Goal: Contribute content: Contribute content

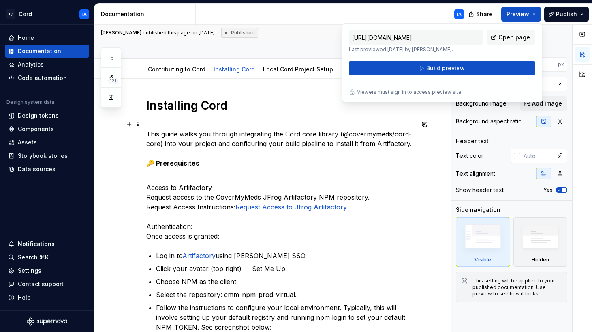
scroll to position [106, 0]
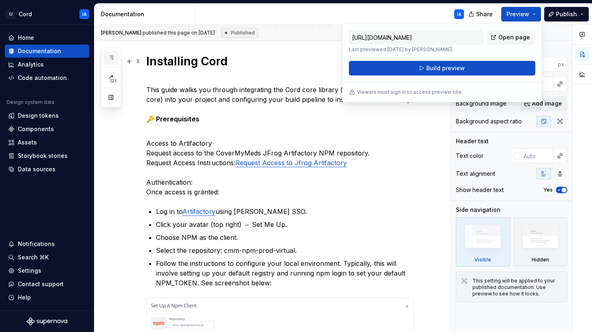
click at [109, 55] on icon "button" at bounding box center [111, 57] width 6 height 6
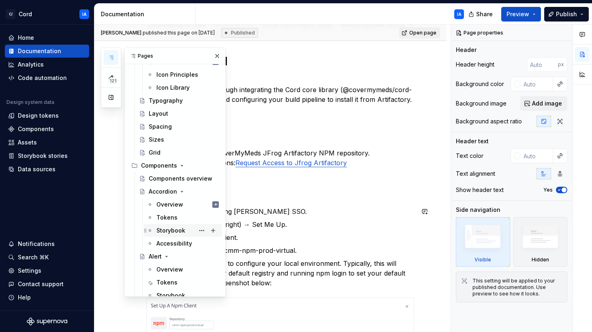
scroll to position [360, 0]
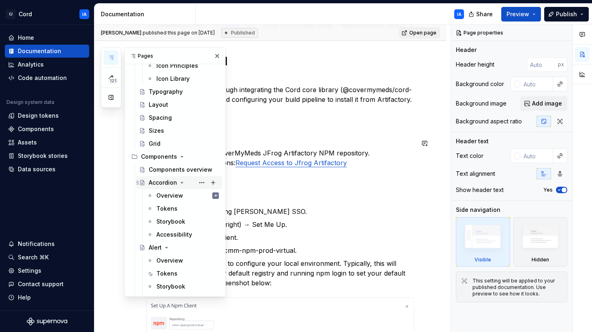
click at [167, 185] on div "Accordion" at bounding box center [163, 182] width 28 height 8
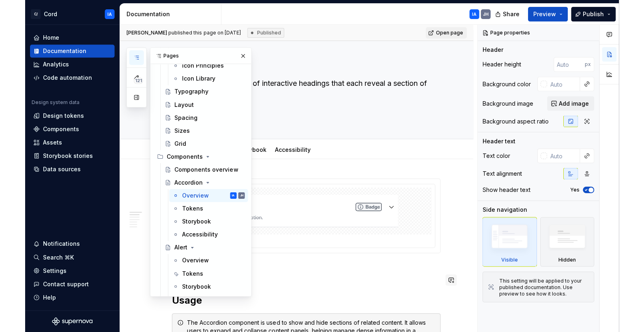
scroll to position [18, 0]
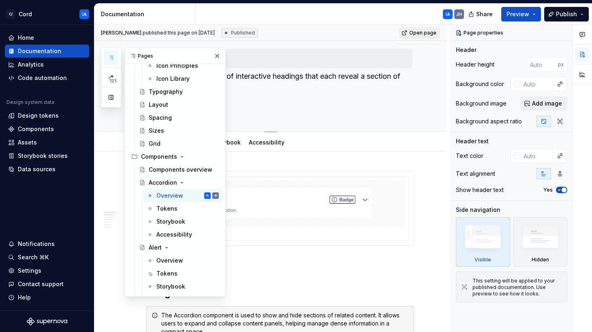
click at [213, 54] on button "button" at bounding box center [217, 55] width 11 height 11
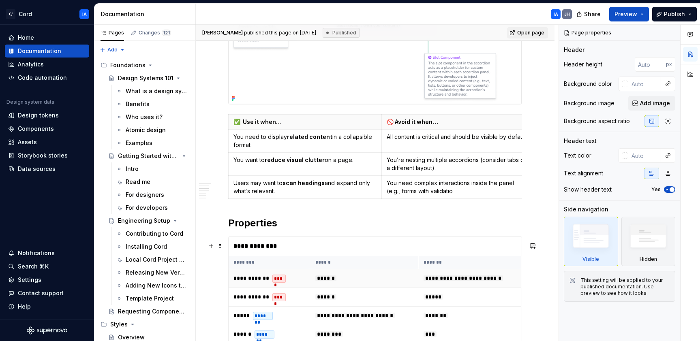
scroll to position [449, 0]
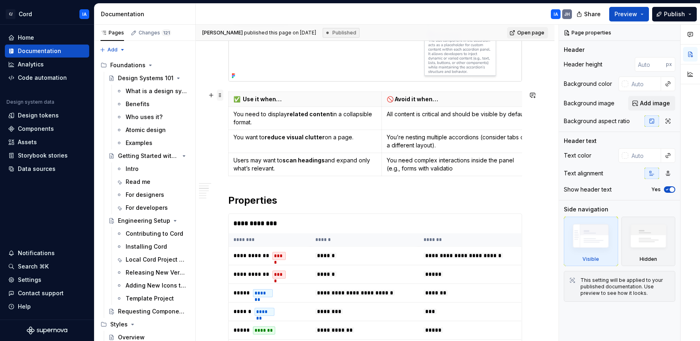
click at [220, 94] on span at bounding box center [220, 95] width 6 height 11
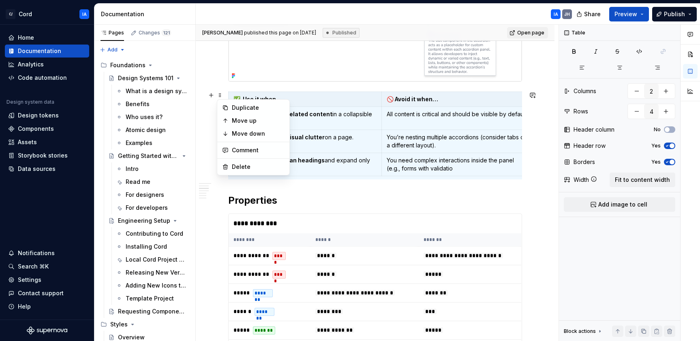
click at [339, 201] on div "**********" at bounding box center [375, 254] width 294 height 1028
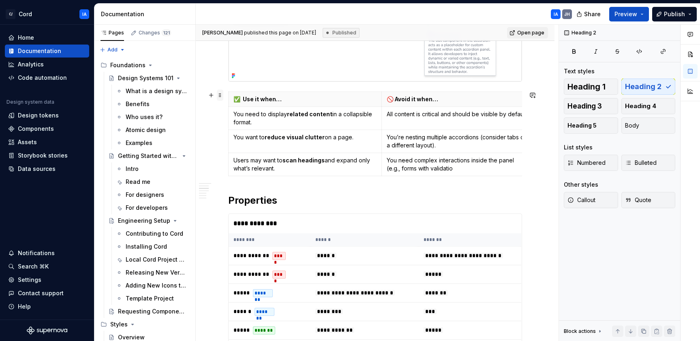
click at [221, 96] on span at bounding box center [220, 95] width 6 height 11
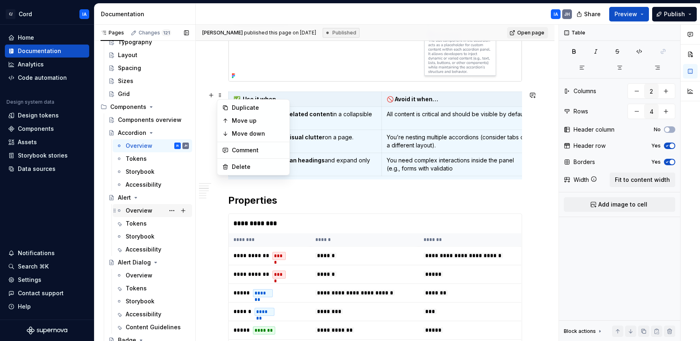
scroll to position [413, 0]
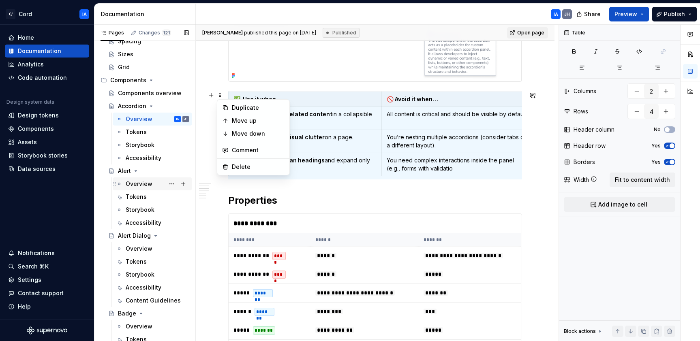
click at [138, 180] on div "Overview" at bounding box center [139, 184] width 27 height 8
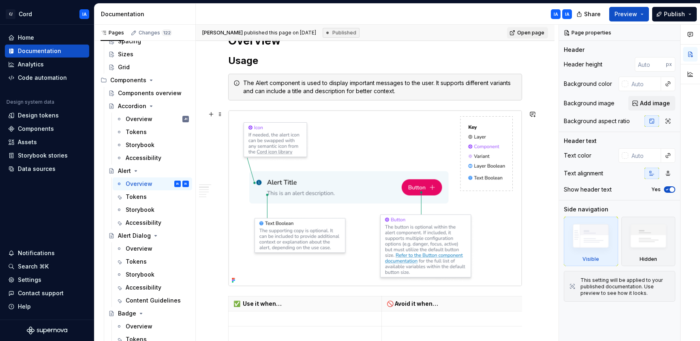
scroll to position [116, 0]
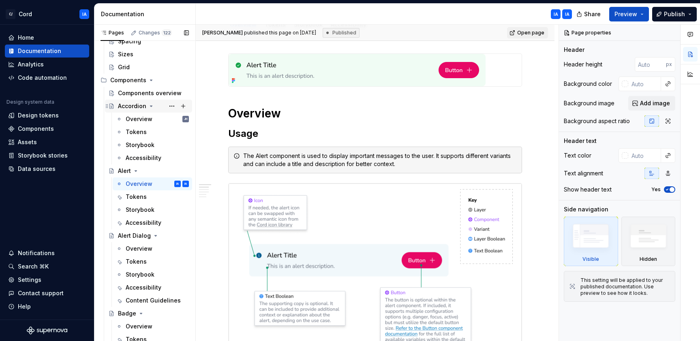
click at [135, 107] on div "Accordion" at bounding box center [132, 106] width 28 height 8
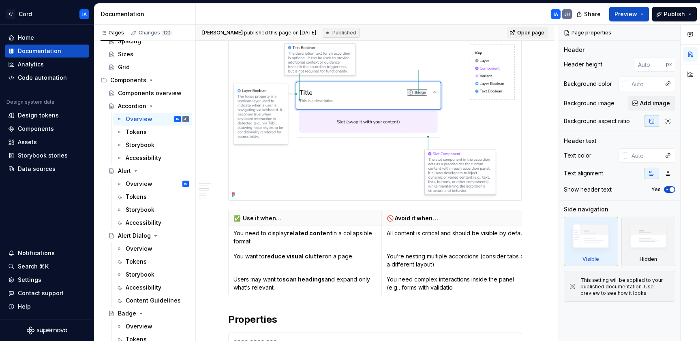
scroll to position [330, 0]
click at [131, 248] on div "Overview" at bounding box center [139, 249] width 27 height 8
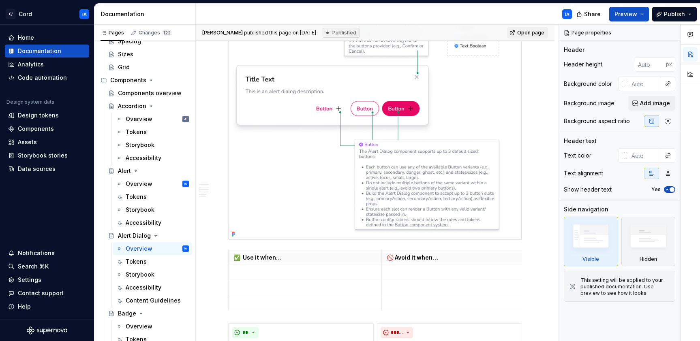
scroll to position [373, 0]
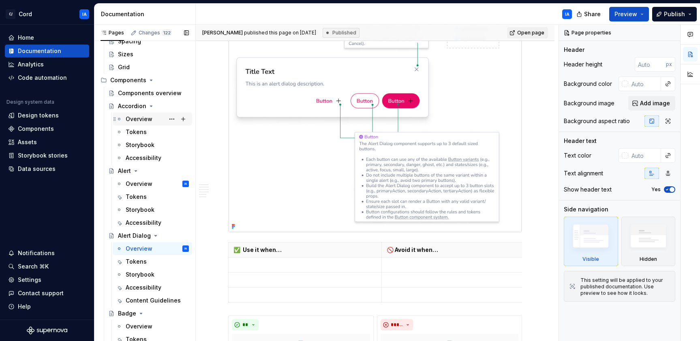
click at [138, 120] on div "Overview" at bounding box center [139, 119] width 27 height 8
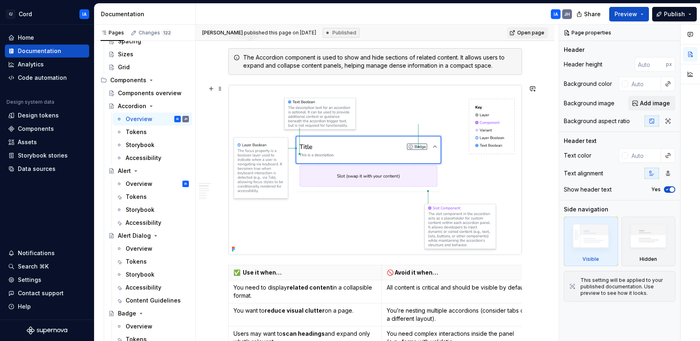
scroll to position [424, 0]
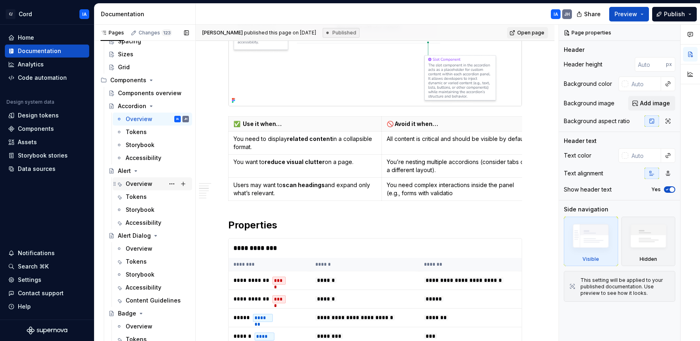
click at [135, 184] on div "Overview" at bounding box center [139, 184] width 27 height 8
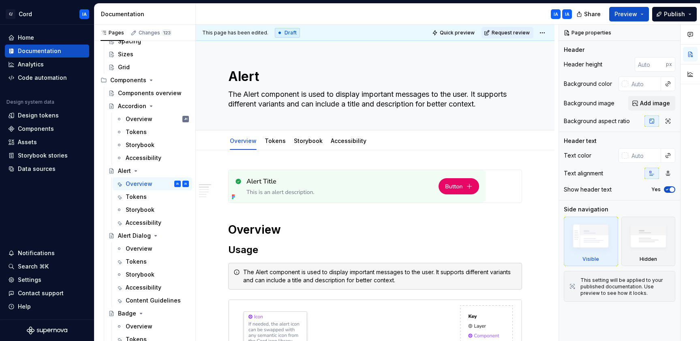
type textarea "*"
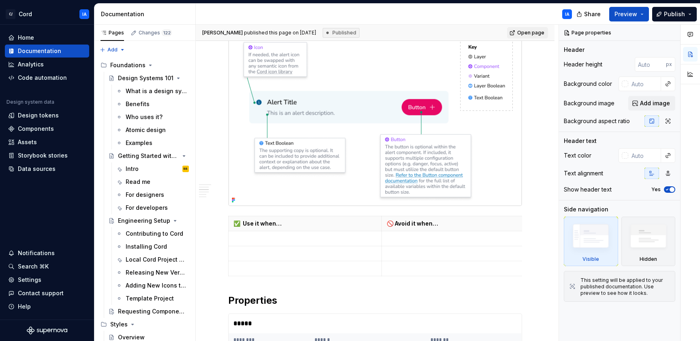
scroll to position [281, 0]
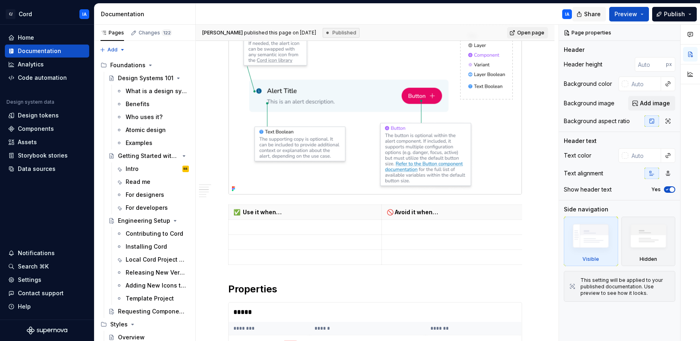
click at [589, 10] on span "Share" at bounding box center [592, 14] width 17 height 8
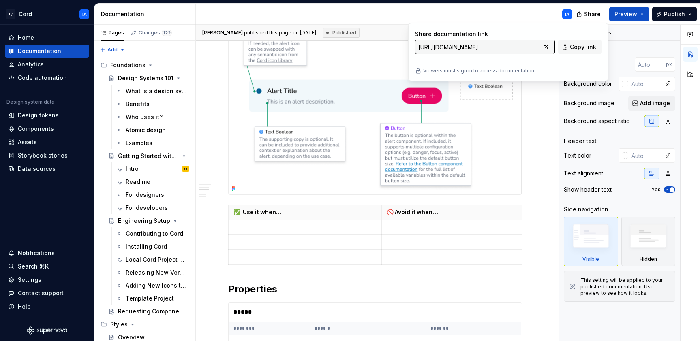
click at [392, 12] on div "IA" at bounding box center [387, 14] width 383 height 21
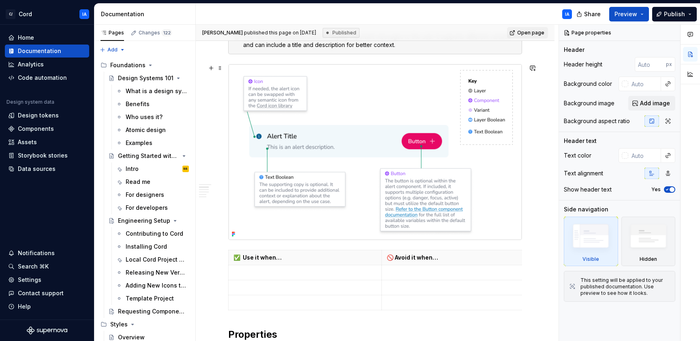
scroll to position [273, 0]
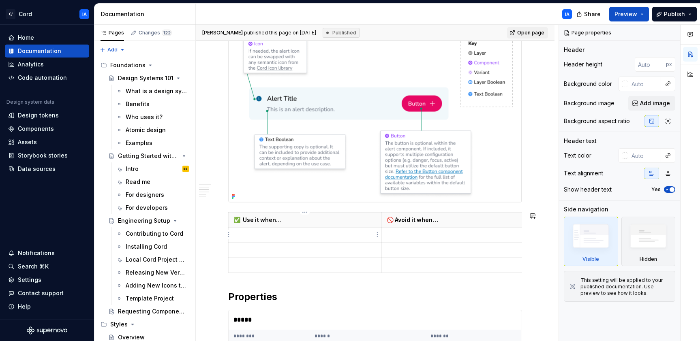
click at [263, 236] on p at bounding box center [305, 235] width 143 height 8
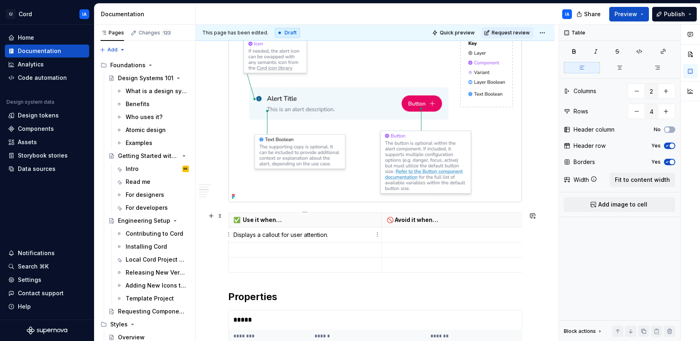
type textarea "*"
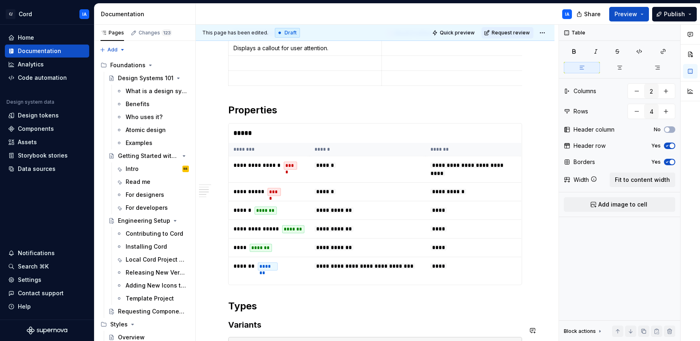
scroll to position [378, 0]
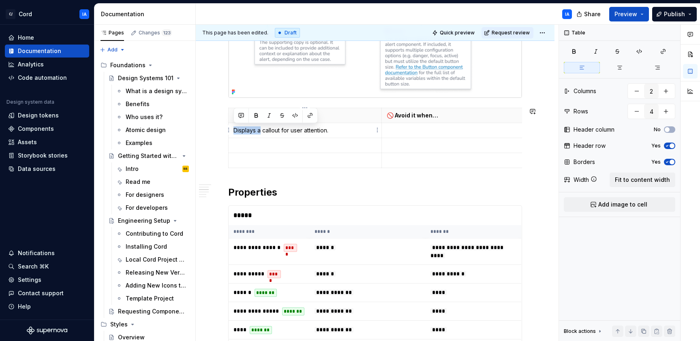
drag, startPoint x: 262, startPoint y: 131, endPoint x: 234, endPoint y: 131, distance: 27.2
click at [234, 131] on p "Displays a callout for user attention." at bounding box center [305, 130] width 143 height 8
drag, startPoint x: 294, startPoint y: 131, endPoint x: 287, endPoint y: 133, distance: 7.0
click at [287, 133] on p "You need to callout for user attention." at bounding box center [305, 130] width 143 height 8
click at [354, 129] on p "You need to callout user attention." at bounding box center [305, 130] width 143 height 8
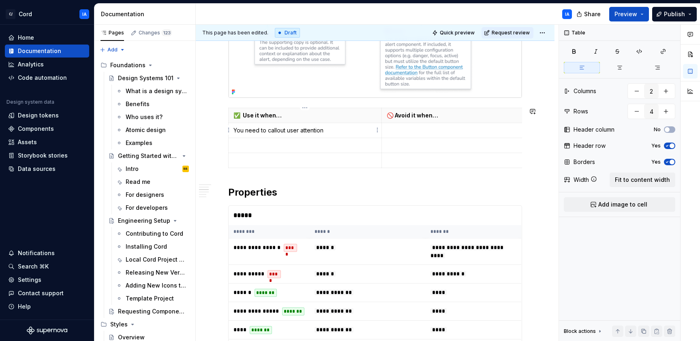
click at [285, 131] on p "You need to callout user attention" at bounding box center [305, 130] width 143 height 8
click at [331, 131] on p "You need to call user attention" at bounding box center [305, 130] width 143 height 8
click at [416, 130] on p at bounding box center [458, 130] width 143 height 8
click at [333, 129] on p "You need to call user attention" at bounding box center [305, 130] width 143 height 8
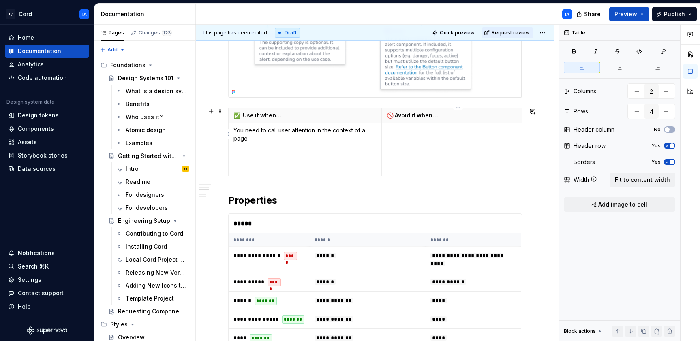
click at [442, 134] on p at bounding box center [458, 130] width 143 height 8
click at [334, 139] on p "You need to call user attention in the context of a page" at bounding box center [305, 134] width 143 height 16
click at [419, 136] on td at bounding box center [458, 134] width 153 height 23
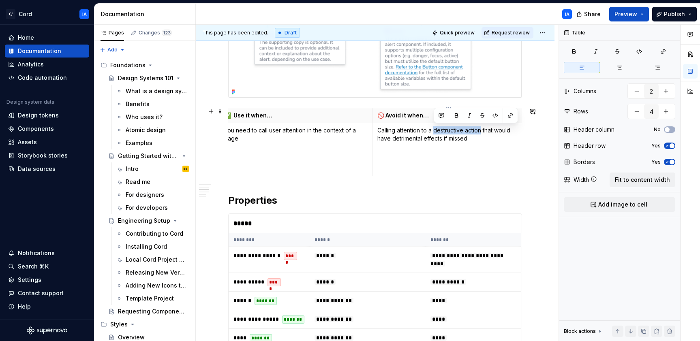
drag, startPoint x: 481, startPoint y: 131, endPoint x: 435, endPoint y: 133, distance: 46.7
click at [435, 133] on p "Calling attention to a destructive action that would have detrimental effects i…" at bounding box center [448, 134] width 143 height 16
click at [457, 111] on button "button" at bounding box center [456, 115] width 11 height 11
click at [476, 139] on p "Calling attention to a destructive action that would have detrimental effects i…" at bounding box center [448, 134] width 143 height 16
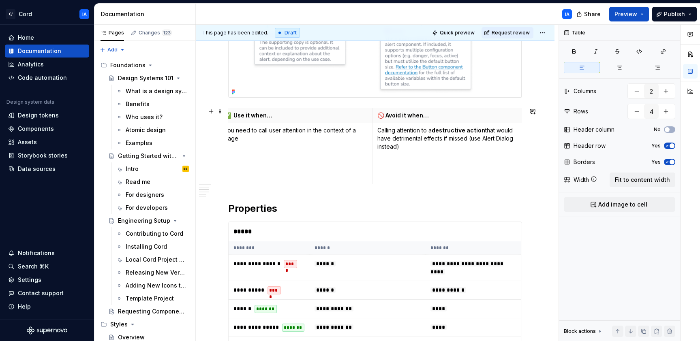
scroll to position [0, 0]
click at [287, 164] on p at bounding box center [305, 162] width 143 height 8
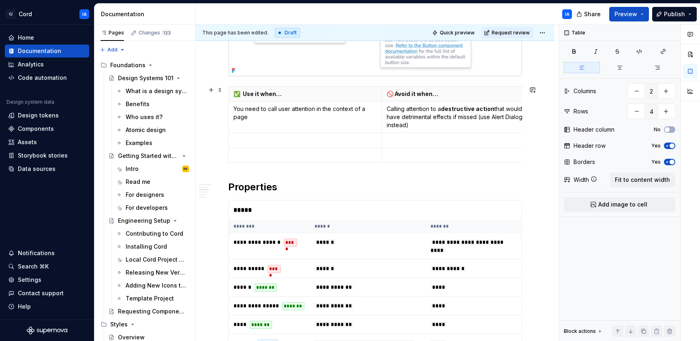
scroll to position [393, 0]
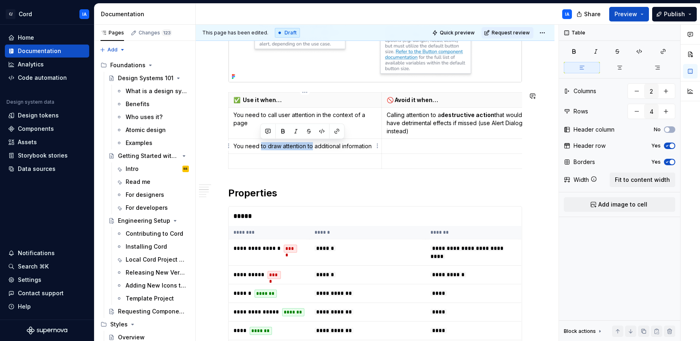
drag, startPoint x: 310, startPoint y: 147, endPoint x: 261, endPoint y: 147, distance: 49.5
click at [261, 147] on p "You need to draw attention to additional information" at bounding box center [305, 146] width 143 height 8
drag, startPoint x: 322, startPoint y: 147, endPoint x: 296, endPoint y: 147, distance: 26.4
click at [296, 147] on p "You need communicat additional information" at bounding box center [305, 146] width 143 height 8
click at [367, 147] on p "You need communicate important information" at bounding box center [305, 146] width 143 height 8
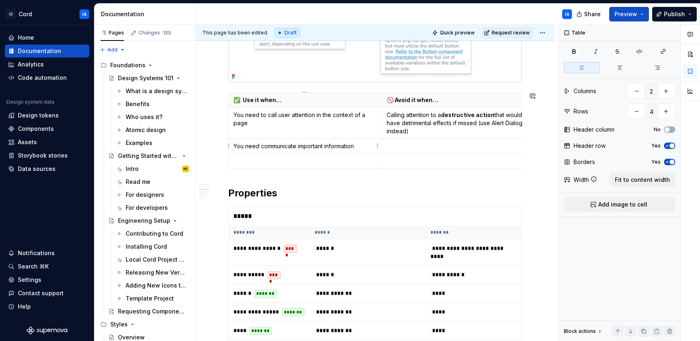
drag, startPoint x: 360, startPoint y: 148, endPoint x: 299, endPoint y: 150, distance: 61.2
click at [299, 150] on p "You need communicate important information" at bounding box center [305, 146] width 143 height 8
drag, startPoint x: 360, startPoint y: 146, endPoint x: 298, endPoint y: 148, distance: 62.5
click at [298, 148] on p "You need communicate important information" at bounding box center [305, 146] width 143 height 8
click at [324, 131] on button "button" at bounding box center [320, 131] width 11 height 11
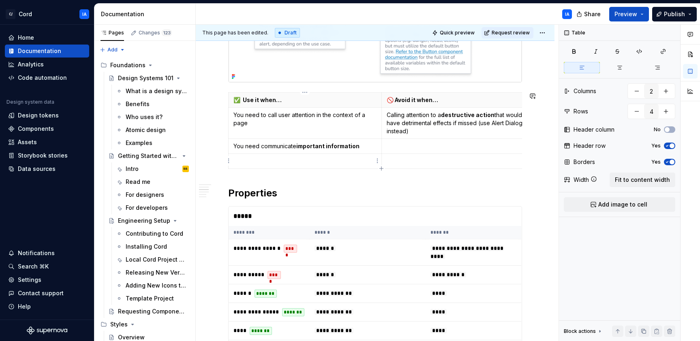
click at [324, 159] on p at bounding box center [305, 161] width 143 height 8
drag, startPoint x: 316, startPoint y: 116, endPoint x: 353, endPoint y: 116, distance: 36.9
click at [353, 116] on p "You need to call user attention in the context of a page" at bounding box center [305, 119] width 143 height 16
click at [340, 102] on button "button" at bounding box center [339, 99] width 11 height 11
click at [350, 159] on p at bounding box center [305, 161] width 143 height 8
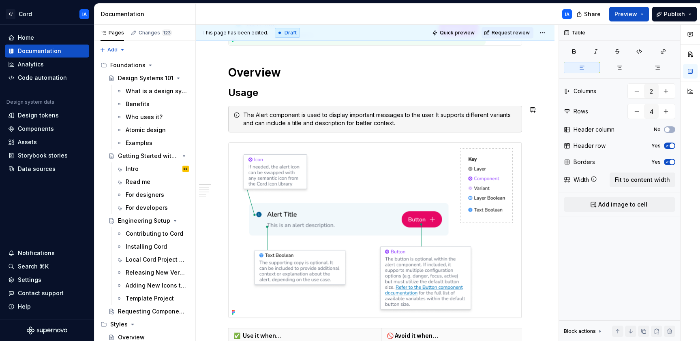
scroll to position [326, 0]
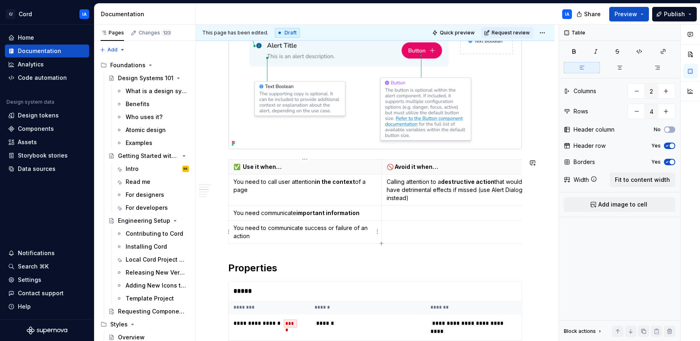
click at [358, 236] on p "You need to communicate success or failure of an action" at bounding box center [305, 232] width 143 height 16
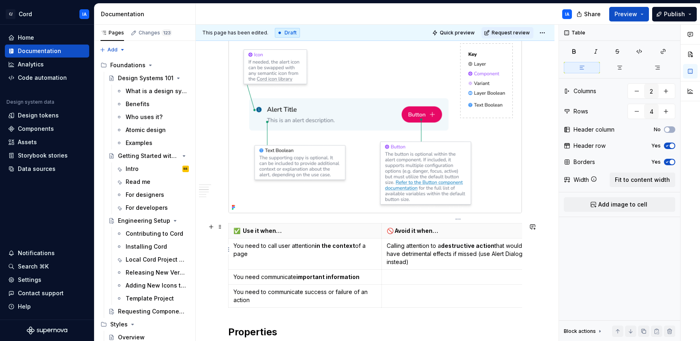
scroll to position [266, 0]
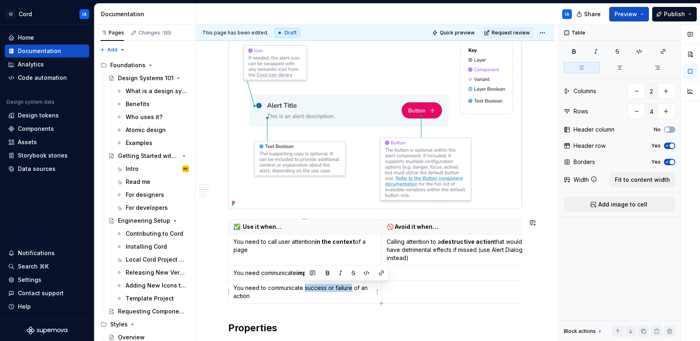
drag, startPoint x: 352, startPoint y: 289, endPoint x: 305, endPoint y: 289, distance: 47.0
click at [305, 289] on p "You need to communicate success or failure of an action" at bounding box center [305, 292] width 143 height 16
click at [330, 271] on button "button" at bounding box center [327, 273] width 11 height 11
click at [436, 290] on p at bounding box center [458, 288] width 143 height 8
click at [446, 275] on p at bounding box center [458, 273] width 143 height 8
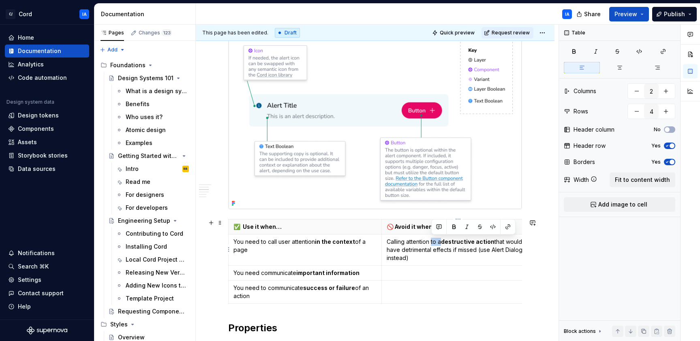
drag, startPoint x: 441, startPoint y: 242, endPoint x: 432, endPoint y: 242, distance: 8.9
click at [432, 242] on p "Calling attention to a destructive action that would have detrimental effects i…" at bounding box center [458, 250] width 143 height 24
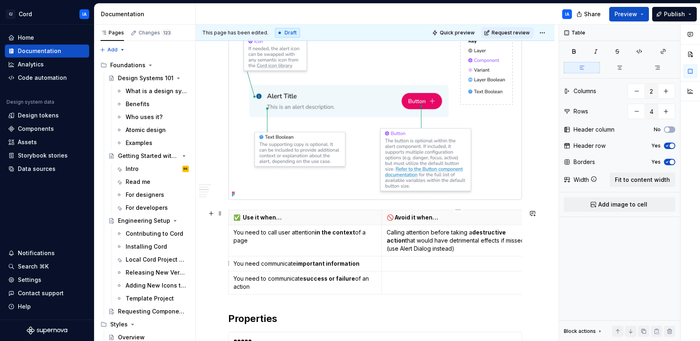
scroll to position [282, 0]
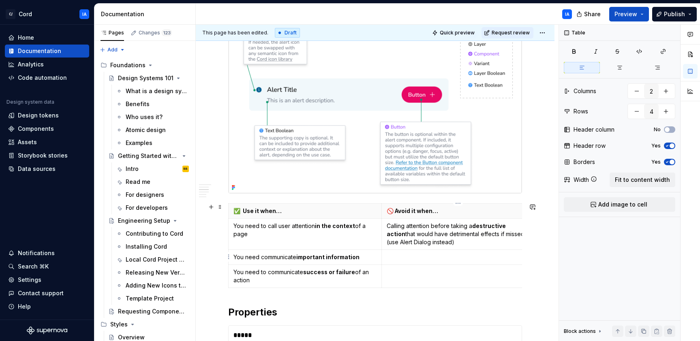
click at [448, 256] on p at bounding box center [458, 257] width 143 height 8
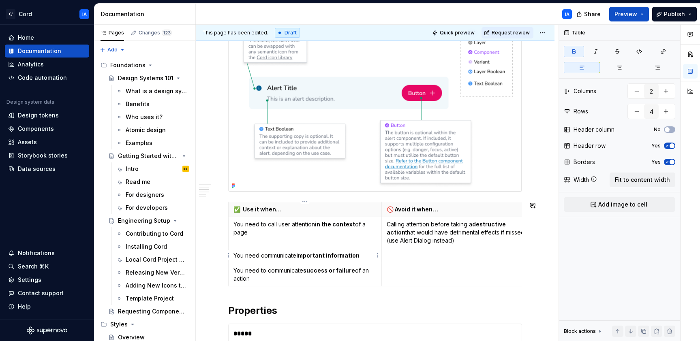
click at [360, 256] on p "You need communicate important information" at bounding box center [305, 256] width 143 height 8
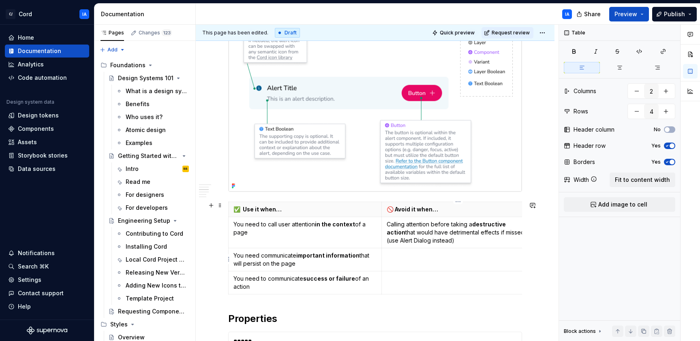
click at [410, 261] on td at bounding box center [458, 259] width 153 height 23
click at [284, 285] on p "You need to communicate success or failure of an action" at bounding box center [305, 283] width 143 height 16
click at [437, 264] on td at bounding box center [458, 259] width 153 height 23
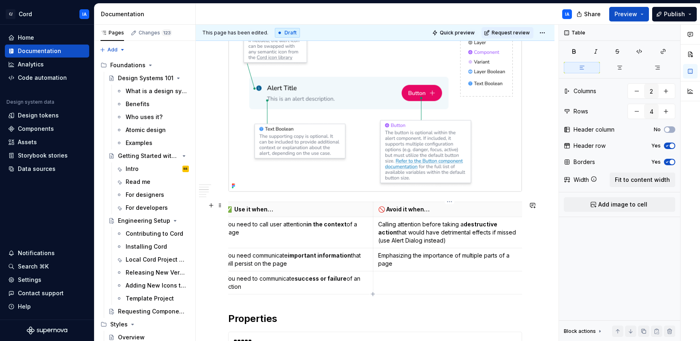
click at [438, 289] on td at bounding box center [449, 282] width 153 height 23
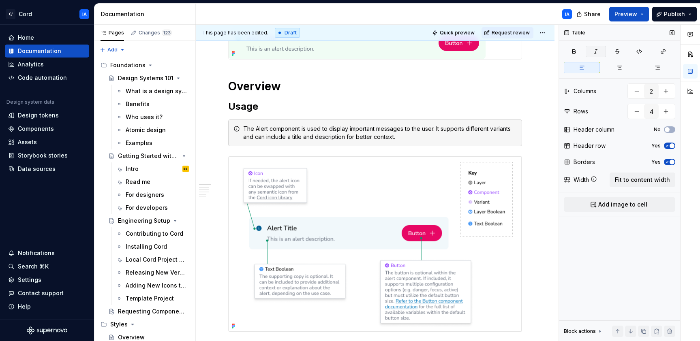
scroll to position [0, 0]
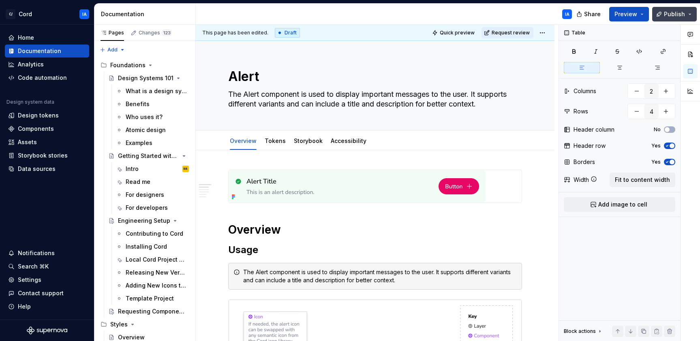
click at [685, 16] on button "Publish" at bounding box center [674, 14] width 45 height 15
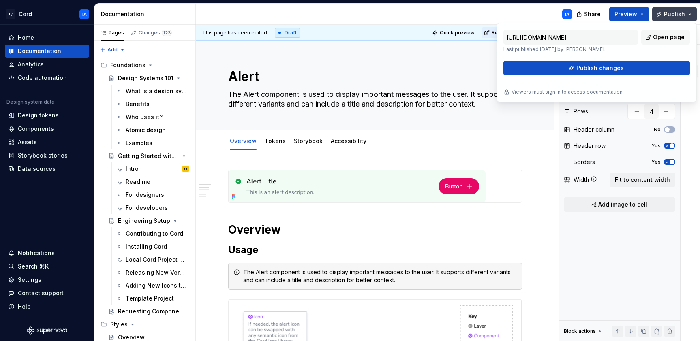
click at [686, 15] on button "Publish" at bounding box center [674, 14] width 45 height 15
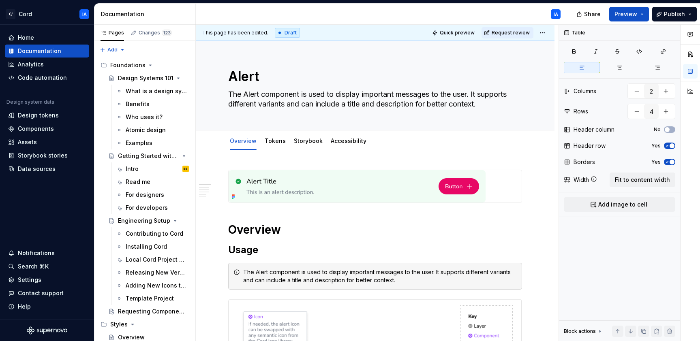
type textarea "*"
